Goal: Information Seeking & Learning: Understand process/instructions

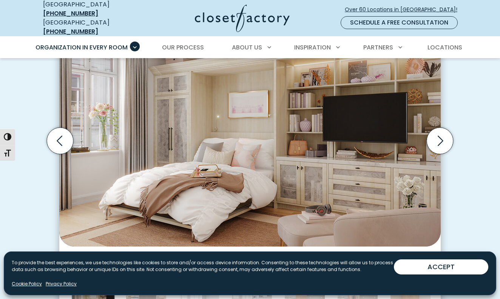
scroll to position [251, 0]
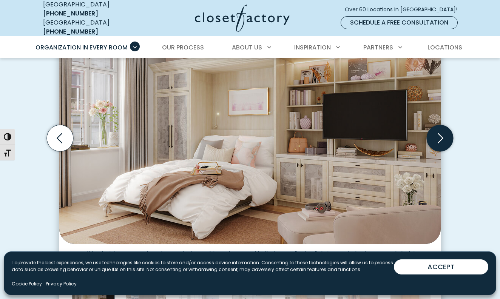
click at [436, 133] on icon "Next slide" at bounding box center [439, 138] width 26 height 26
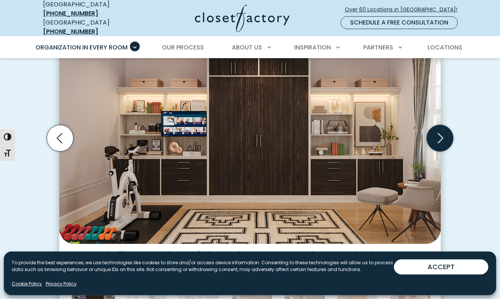
click at [436, 133] on icon "Next slide" at bounding box center [439, 138] width 26 height 26
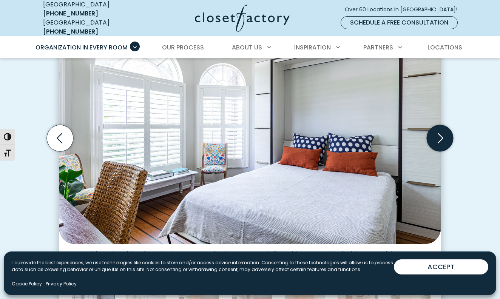
click at [436, 133] on icon "Next slide" at bounding box center [439, 138] width 26 height 26
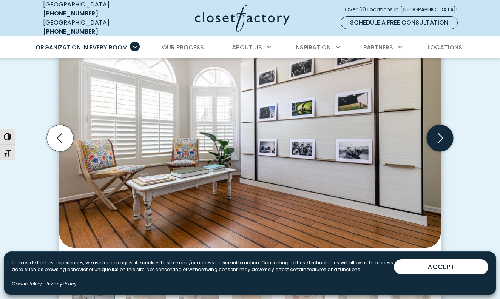
click at [436, 133] on icon "Next slide" at bounding box center [439, 138] width 26 height 26
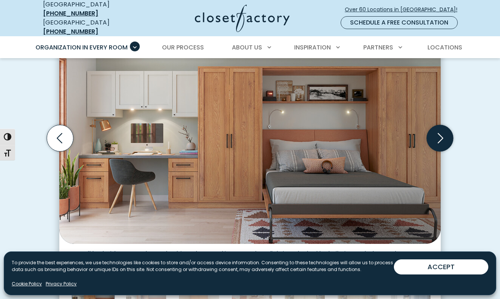
click at [436, 133] on icon "Next slide" at bounding box center [439, 138] width 26 height 26
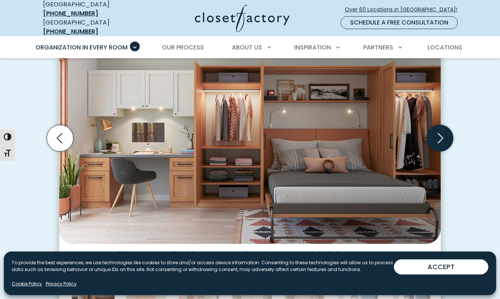
click at [436, 133] on icon "Next slide" at bounding box center [439, 138] width 26 height 26
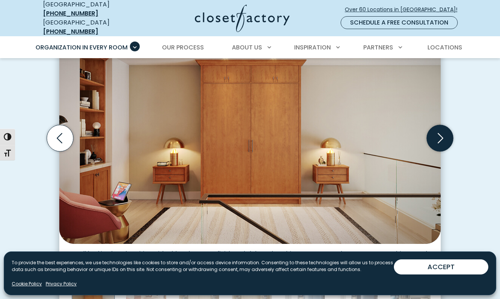
click at [436, 133] on icon "Next slide" at bounding box center [439, 138] width 26 height 26
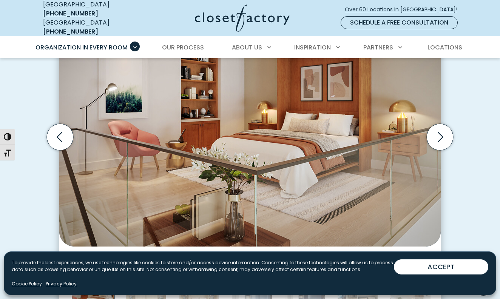
scroll to position [252, 0]
click at [186, 46] on link "Our Process" at bounding box center [182, 47] width 57 height 21
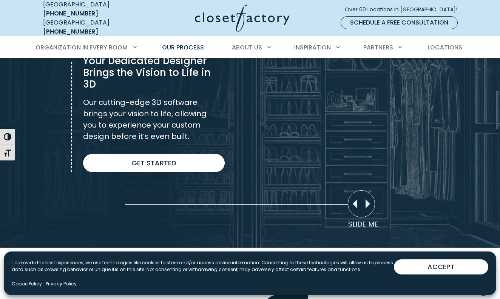
scroll to position [572, 0]
